Goal: Information Seeking & Learning: Learn about a topic

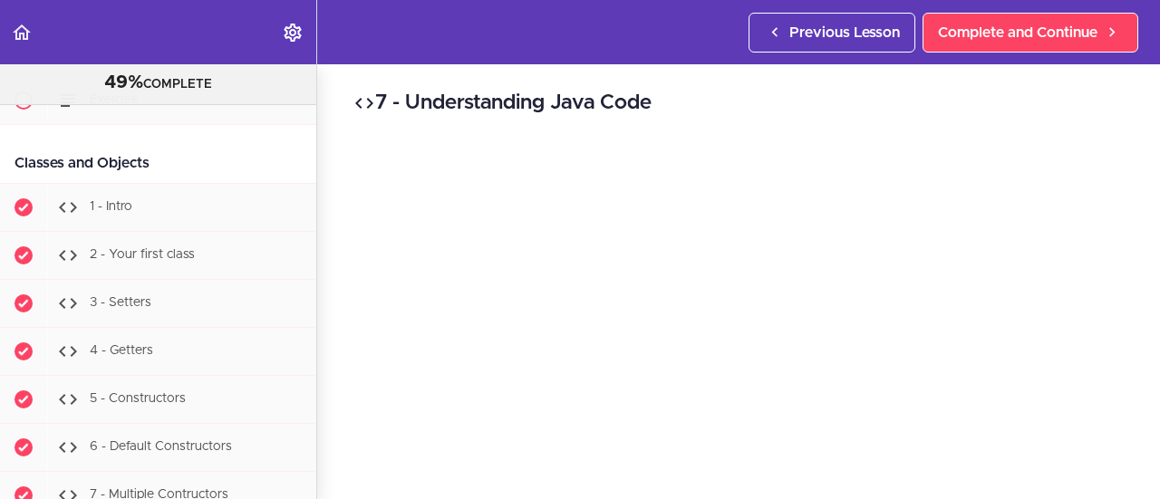
scroll to position [8066, 0]
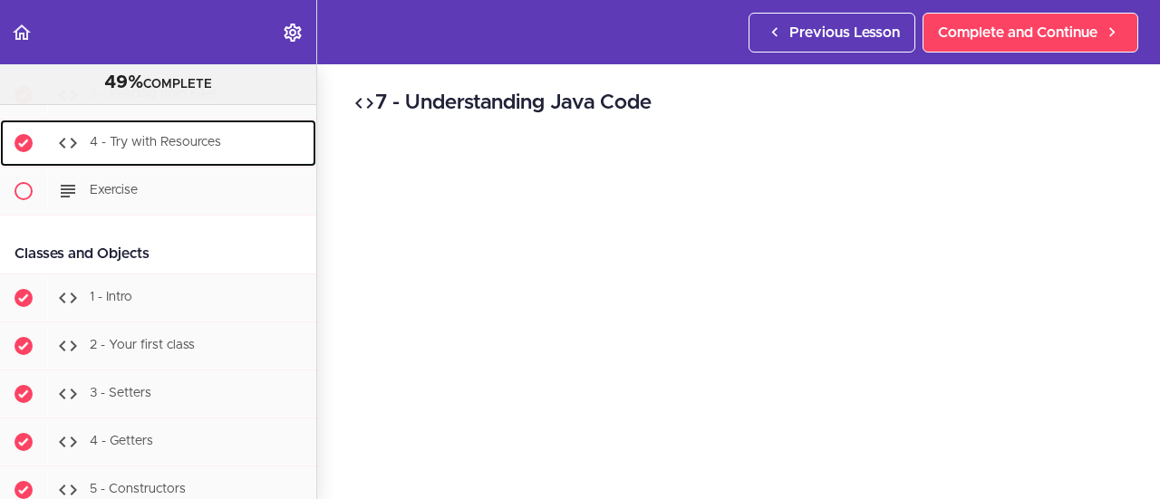
click at [198, 163] on div "4 - Try with Resources" at bounding box center [181, 143] width 269 height 40
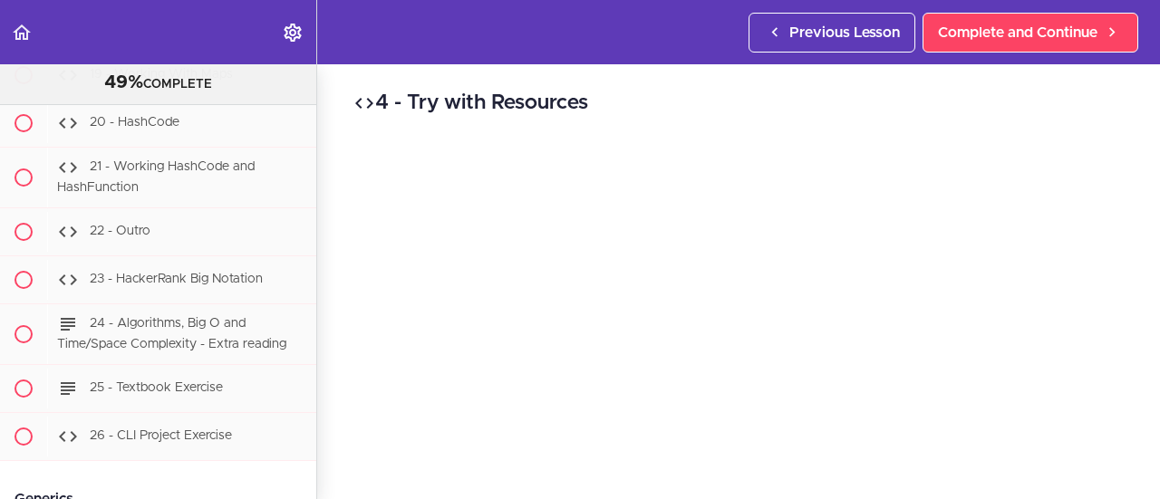
scroll to position [13723, 0]
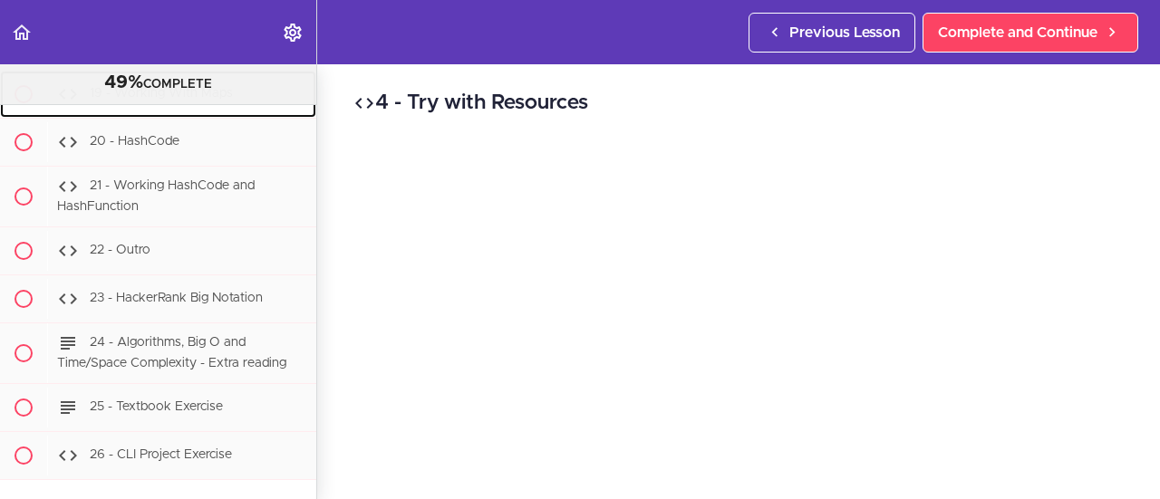
click at [228, 101] on span "19 - Working With Maps" at bounding box center [161, 94] width 143 height 13
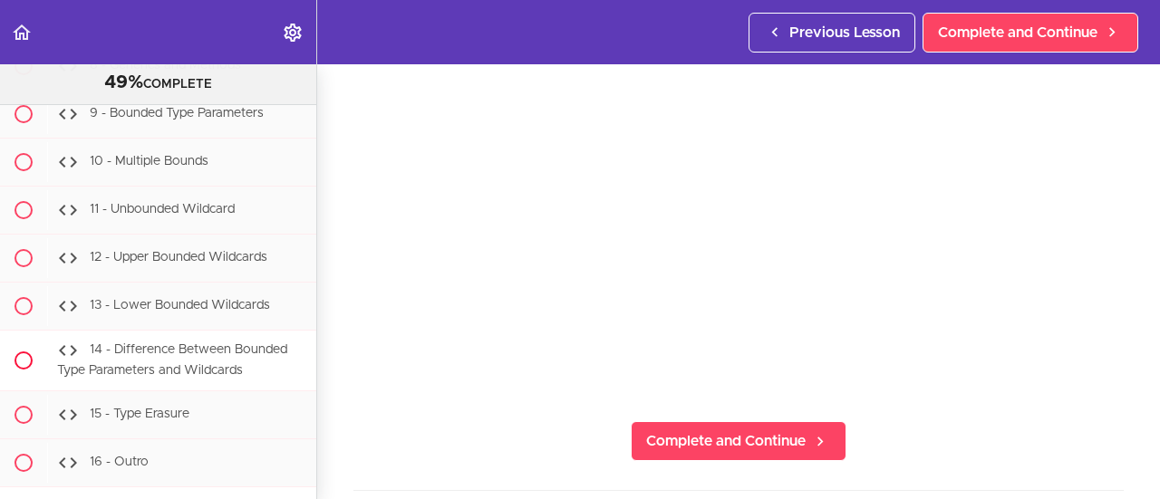
scroll to position [14576, 0]
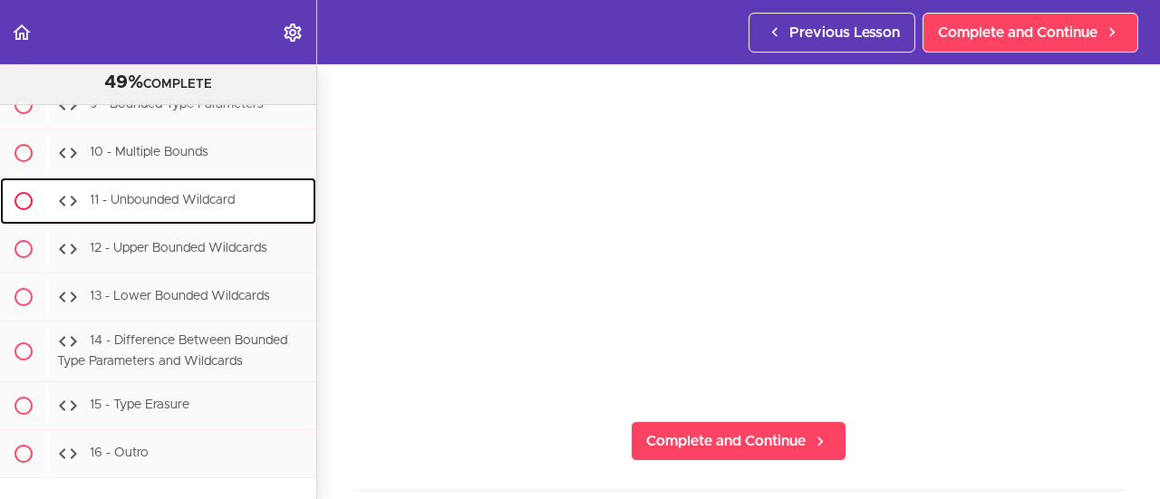
click at [184, 221] on div "11 - Unbounded Wildcard" at bounding box center [181, 201] width 269 height 40
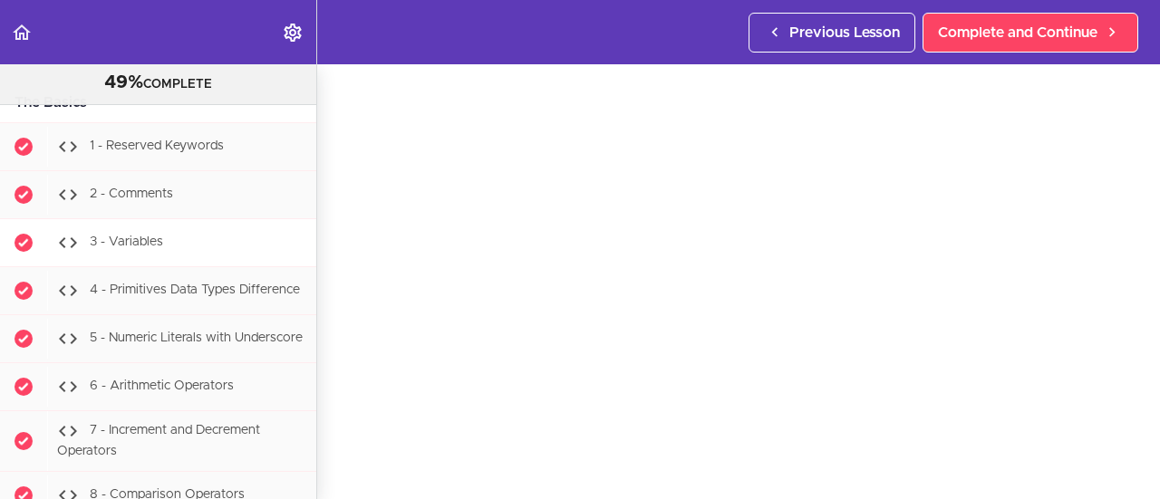
scroll to position [1631, 0]
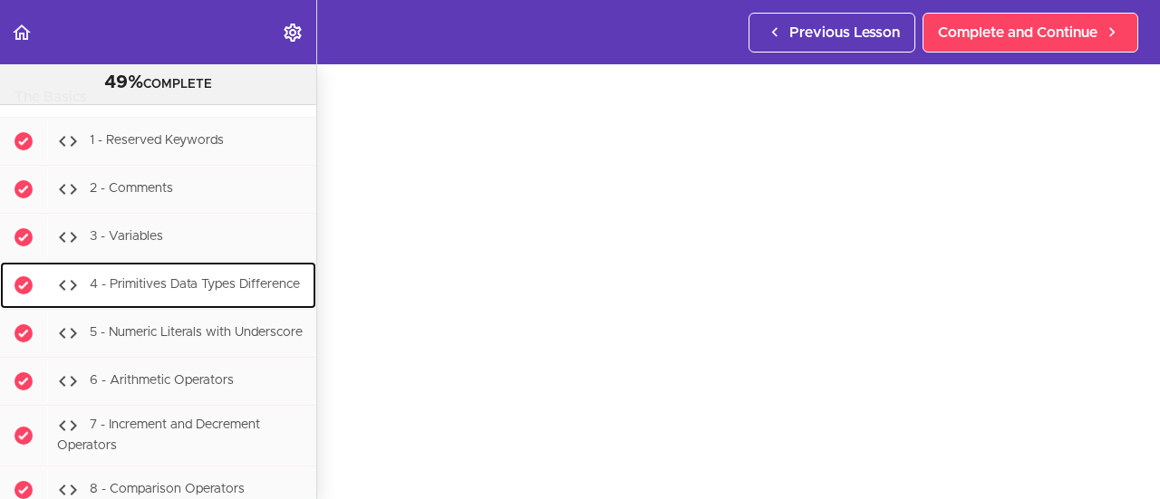
click at [188, 305] on div "4 - Primitives Data Types Difference" at bounding box center [181, 286] width 269 height 40
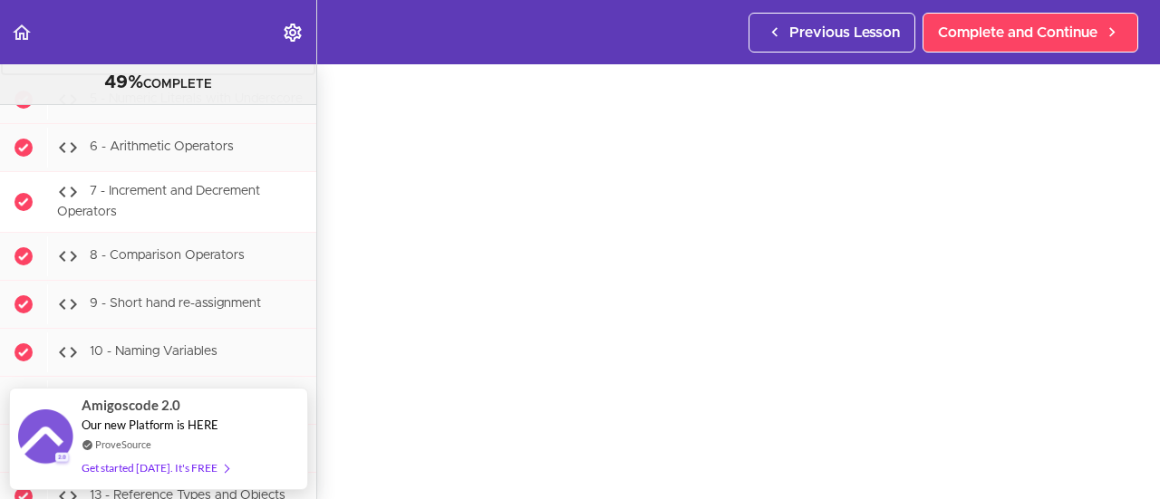
scroll to position [1774, 0]
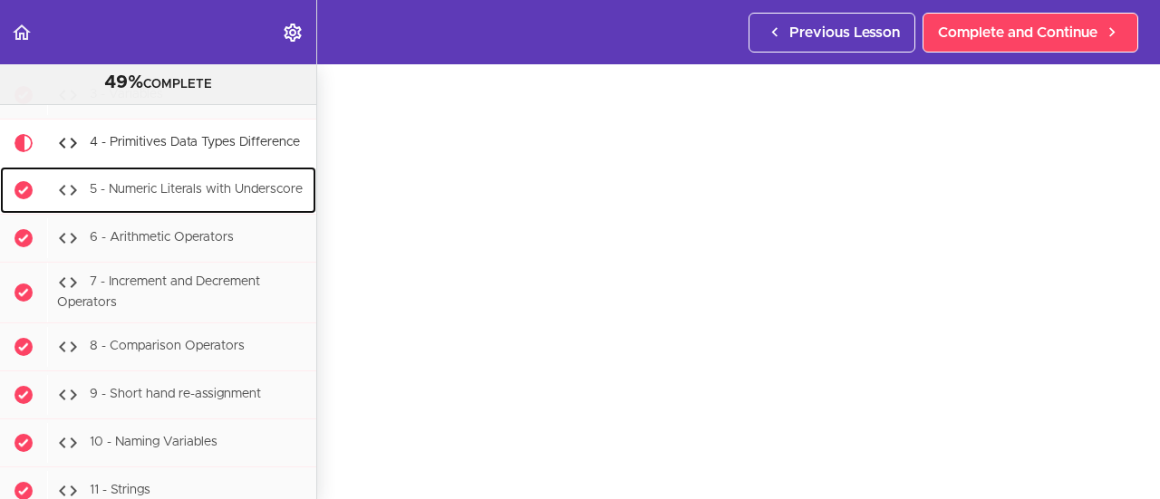
click at [197, 197] on span "5 - Numeric Literals with Underscore" at bounding box center [196, 190] width 213 height 13
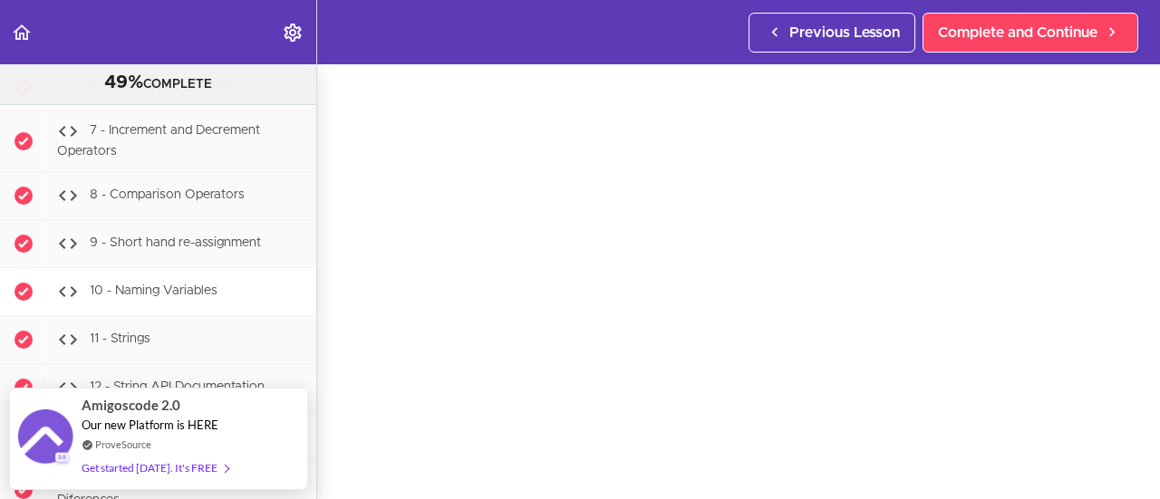
scroll to position [2016, 0]
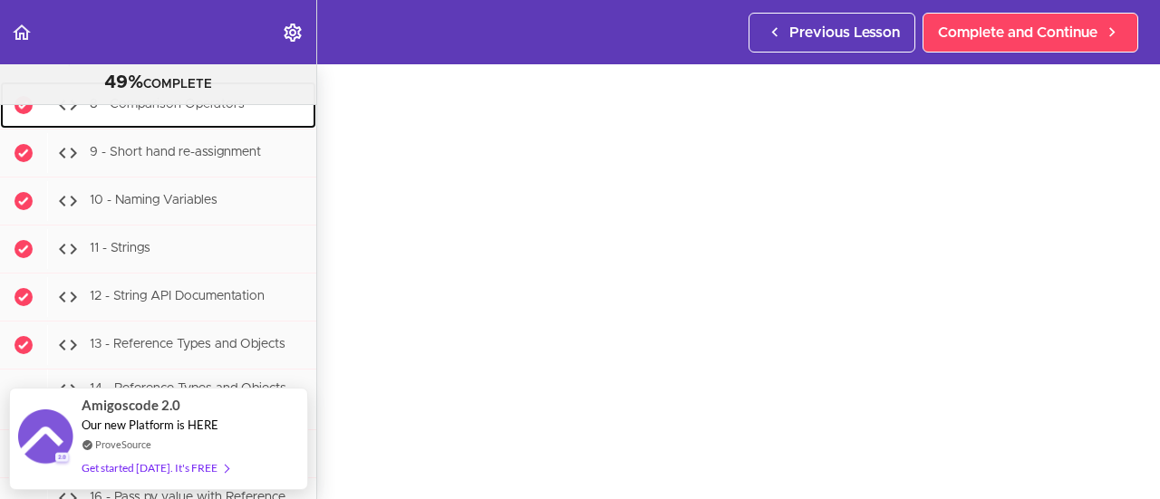
click at [196, 111] on span "8 - Comparison Operators" at bounding box center [167, 104] width 155 height 13
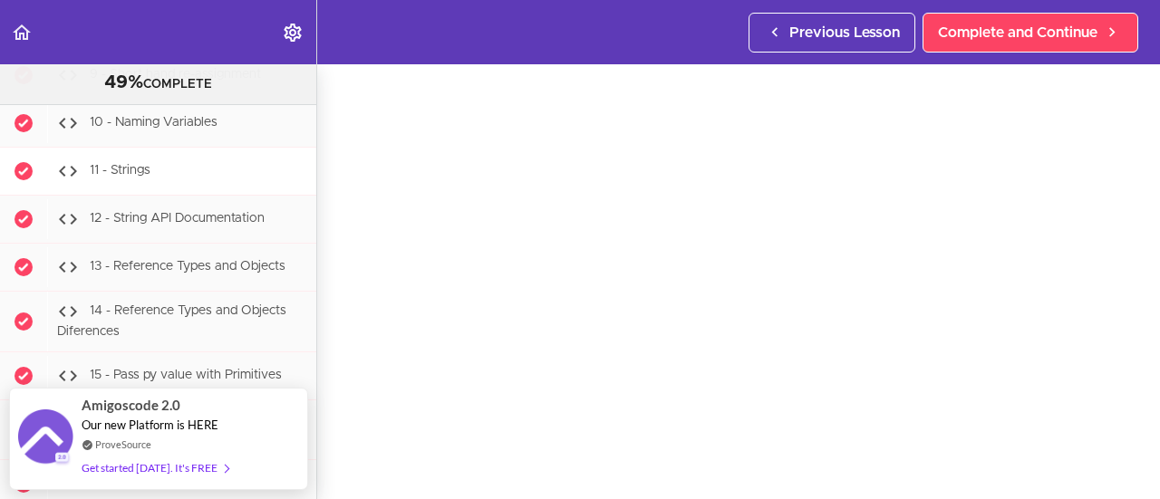
scroll to position [2184, 0]
